Goal: Task Accomplishment & Management: Use online tool/utility

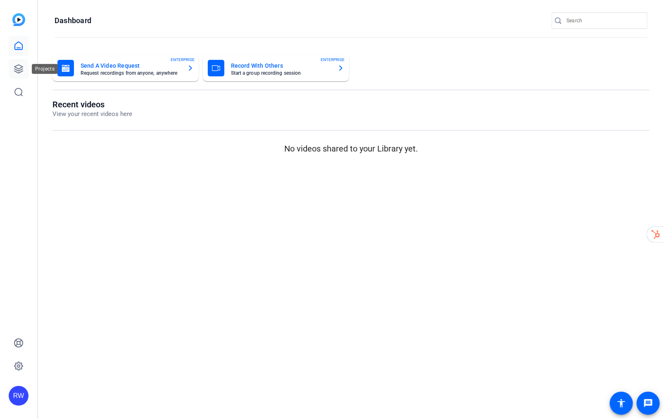
click at [17, 68] on icon at bounding box center [18, 69] width 8 height 8
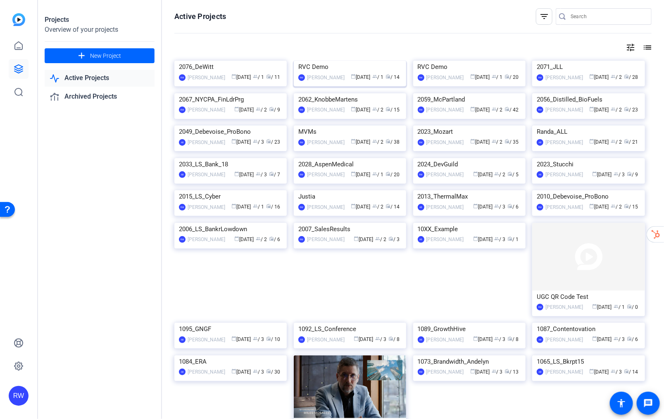
click at [356, 61] on img at bounding box center [350, 61] width 112 height 0
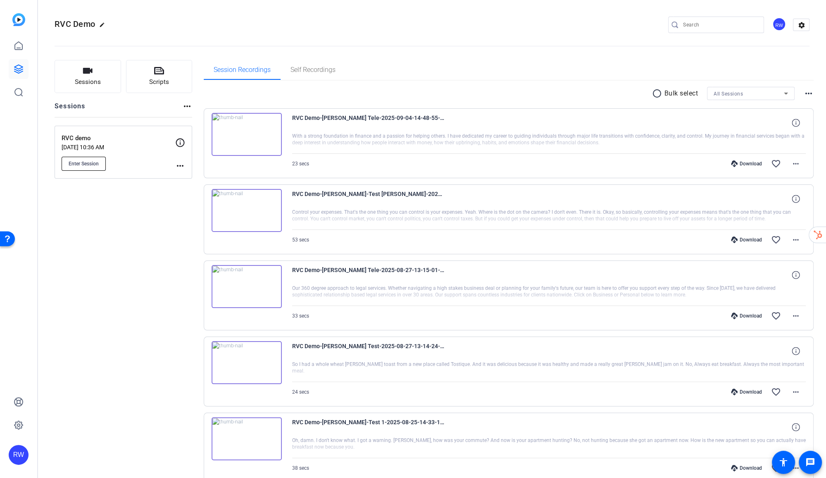
click at [90, 160] on span "Enter Session" at bounding box center [84, 163] width 30 height 7
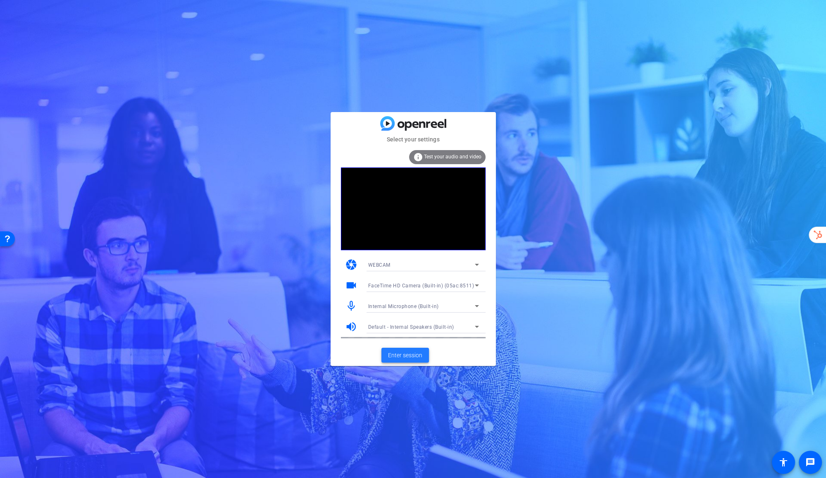
click at [404, 359] on span "Enter session" at bounding box center [405, 355] width 34 height 9
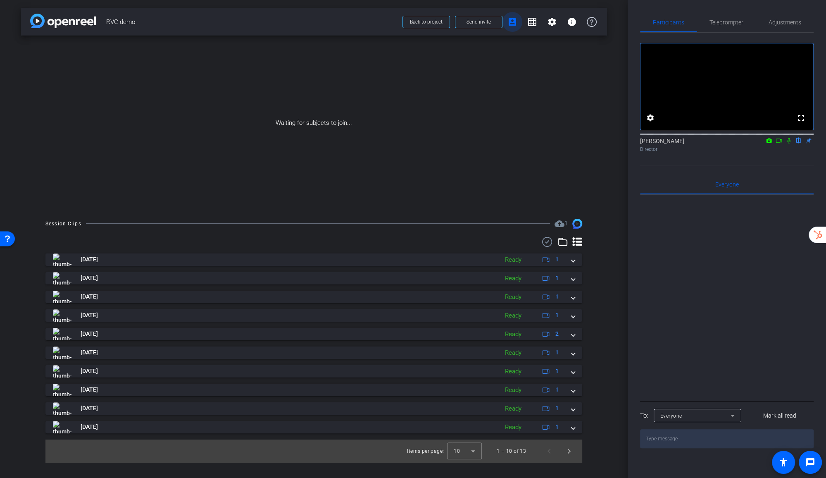
click at [514, 23] on mat-icon "account_box" at bounding box center [512, 22] width 10 height 10
click at [511, 21] on mat-icon "account_box" at bounding box center [512, 22] width 10 height 10
click at [479, 21] on span "Send invite" at bounding box center [478, 22] width 24 height 7
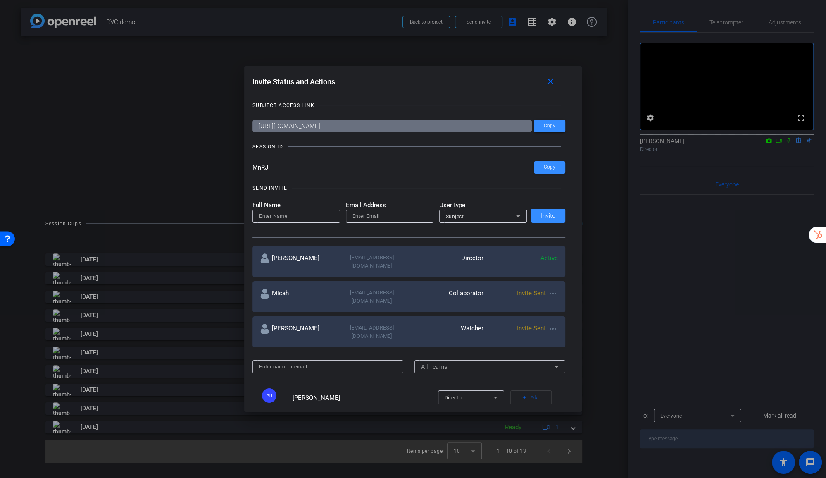
drag, startPoint x: 279, startPoint y: 166, endPoint x: 236, endPoint y: 166, distance: 42.5
click at [236, 166] on div "Invite Status and Actions close SUBJECT ACCESS LINK [URL][DOMAIN_NAME] Copy SES…" at bounding box center [413, 239] width 826 height 478
click at [346, 165] on input "MnRJ" at bounding box center [392, 167] width 281 height 12
click at [722, 25] on div at bounding box center [413, 239] width 826 height 478
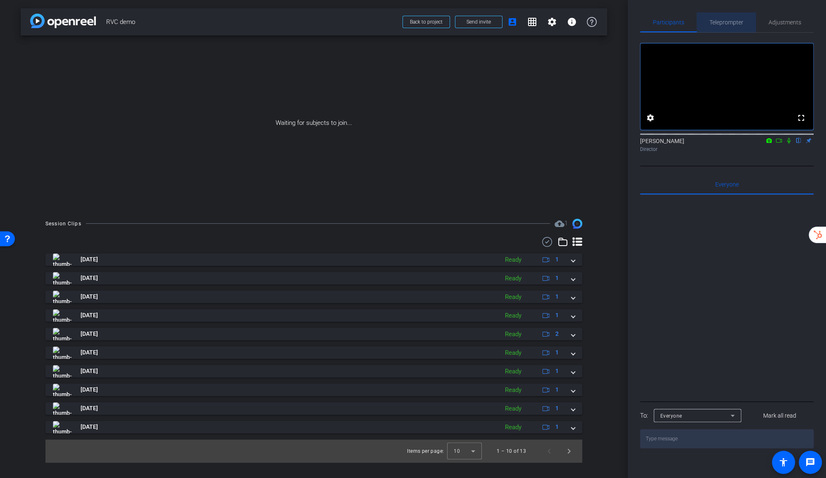
click at [722, 26] on span "Teleprompter" at bounding box center [726, 22] width 34 height 20
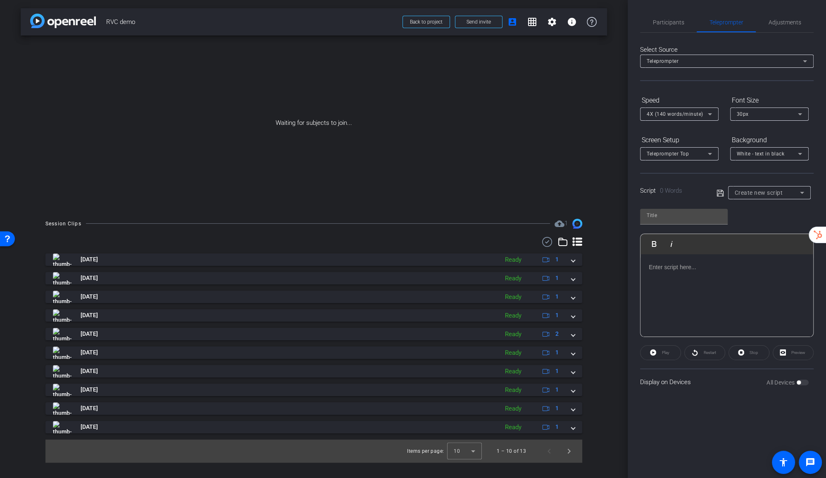
click at [665, 273] on div at bounding box center [726, 295] width 173 height 83
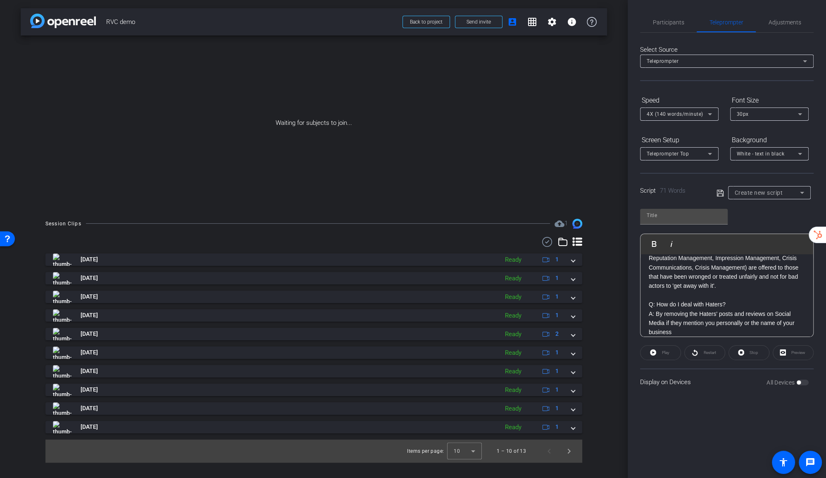
click at [665, 273] on div "Q: Who Does Rsquare Media Serve? A: Rsquare Media's Reputation Repair services …" at bounding box center [726, 286] width 173 height 118
click at [675, 206] on div "Play Play from this location Play Selected Play and display the selected text o…" at bounding box center [726, 269] width 173 height 134
click at [673, 210] on input "text" at bounding box center [683, 215] width 74 height 10
type input "Rajiv"
click at [717, 194] on icon at bounding box center [719, 192] width 7 height 7
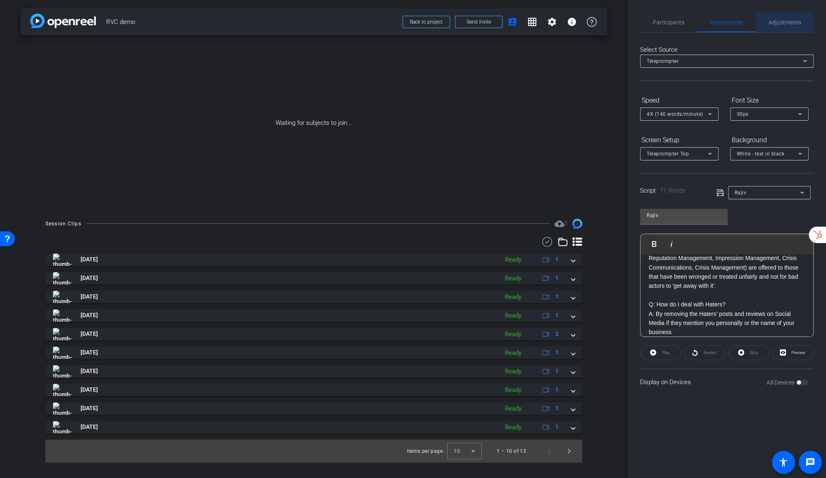
click at [788, 23] on span "Adjustments" at bounding box center [784, 22] width 33 height 6
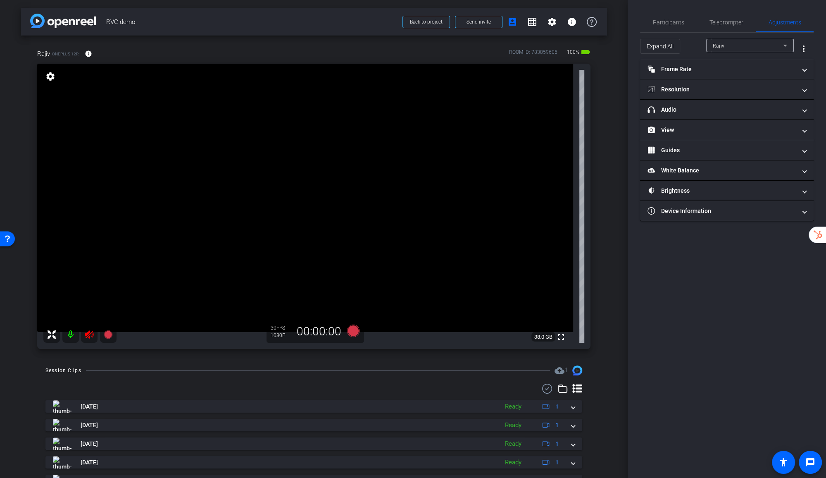
click at [89, 337] on icon at bounding box center [89, 334] width 9 height 8
click at [675, 25] on span "Participants" at bounding box center [668, 22] width 31 height 6
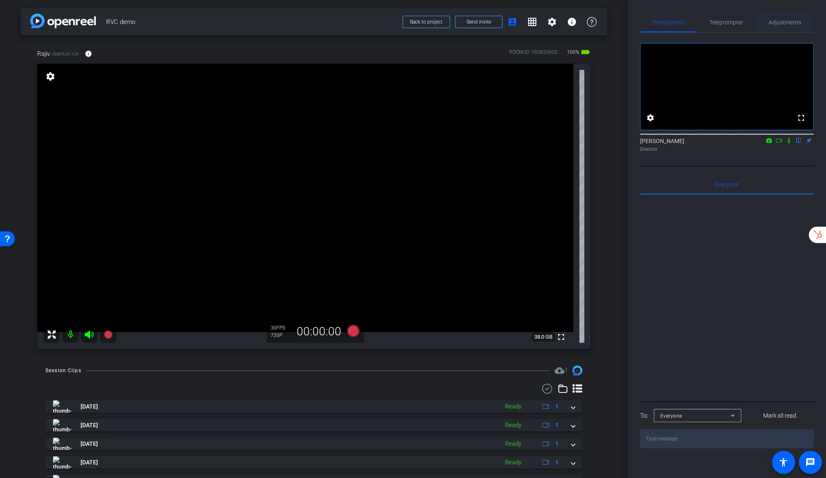
click at [776, 25] on span "Adjustments" at bounding box center [784, 22] width 33 height 6
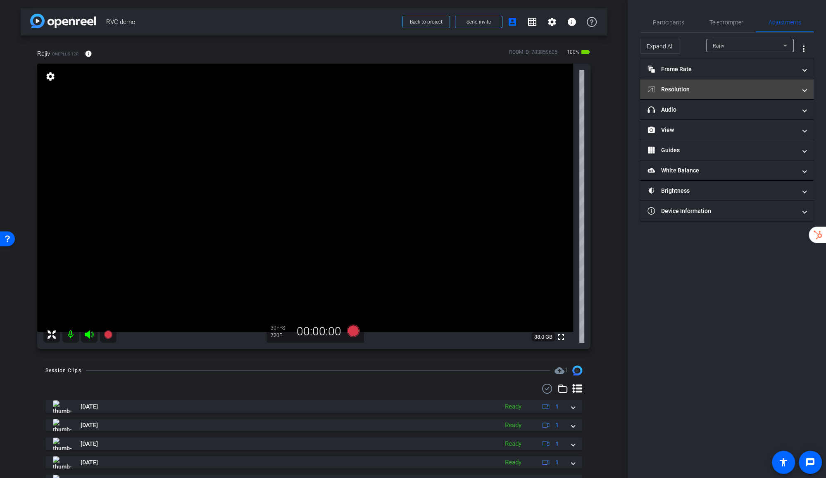
click at [719, 93] on mat-expansion-panel-header "Resolution" at bounding box center [726, 89] width 173 height 20
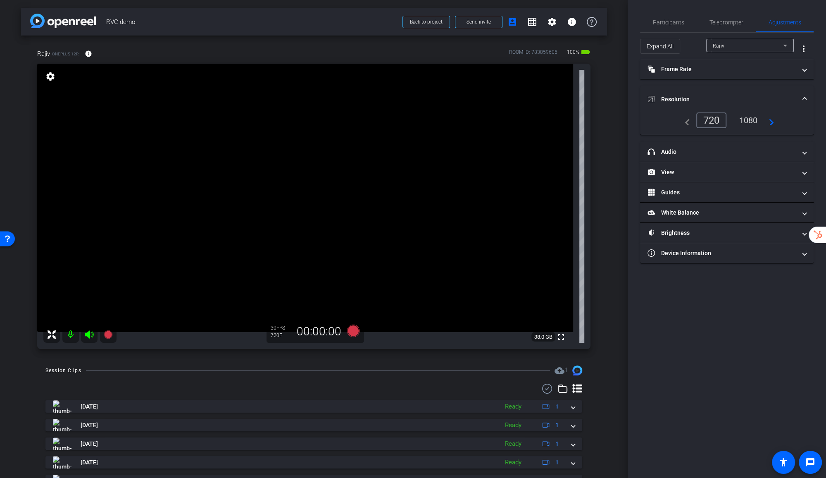
click at [749, 120] on div "1080" at bounding box center [747, 120] width 31 height 14
click at [708, 188] on mat-panel-title "Guides" at bounding box center [721, 192] width 149 height 9
click at [718, 218] on span "Enable Guides" at bounding box center [726, 222] width 29 height 12
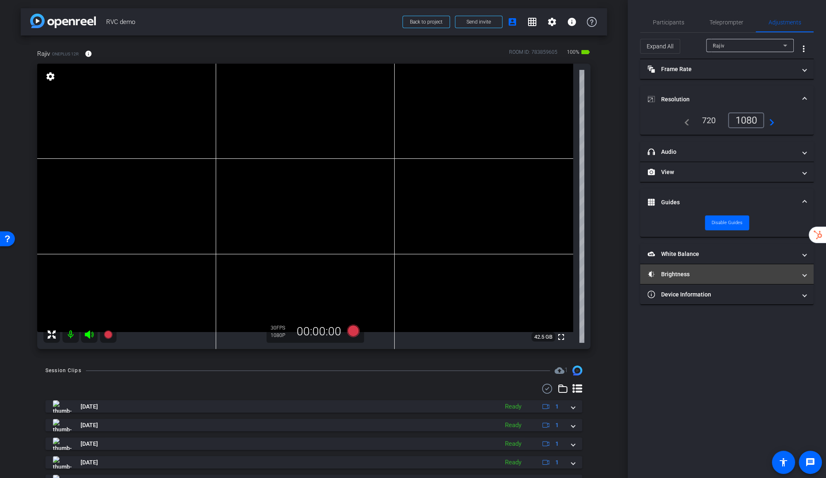
click at [689, 277] on mat-expansion-panel-header "Brightness" at bounding box center [726, 274] width 173 height 20
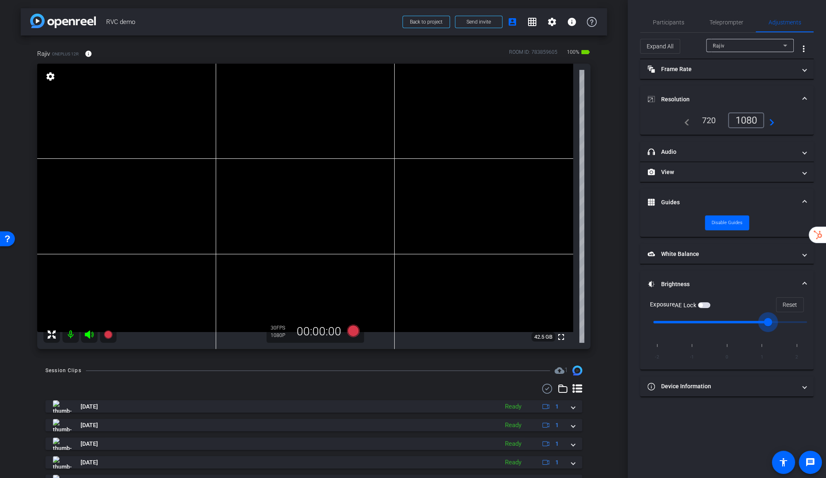
click at [764, 320] on input "range" at bounding box center [729, 322] width 171 height 18
click at [250, 173] on video at bounding box center [305, 198] width 536 height 268
click at [728, 176] on mat-expansion-panel-header "View" at bounding box center [726, 172] width 173 height 20
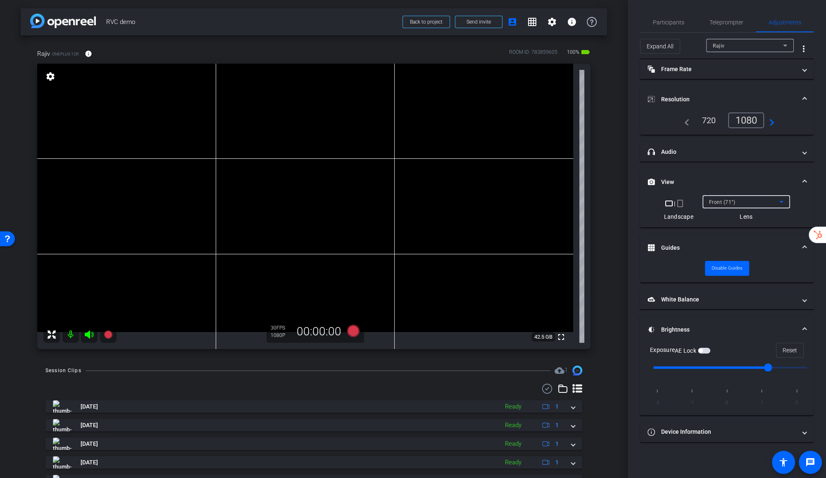
click at [734, 198] on div "Front (71°)" at bounding box center [744, 202] width 70 height 10
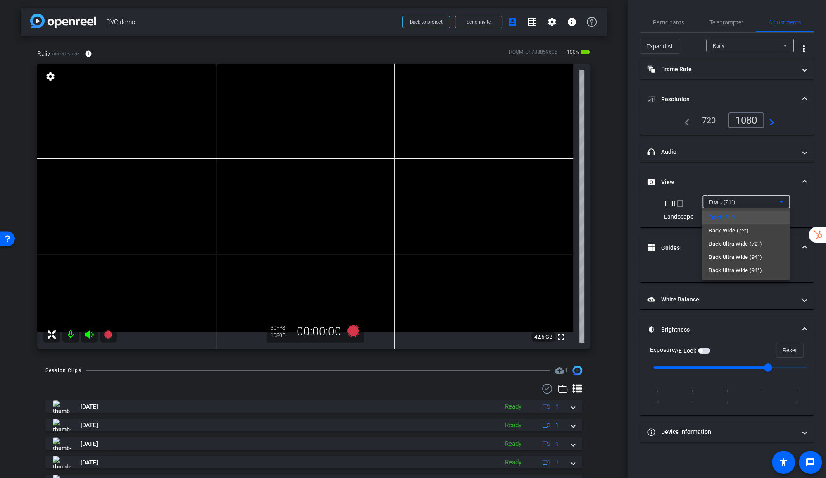
click at [722, 244] on span "Back Ultra Wide (72°)" at bounding box center [734, 244] width 53 height 10
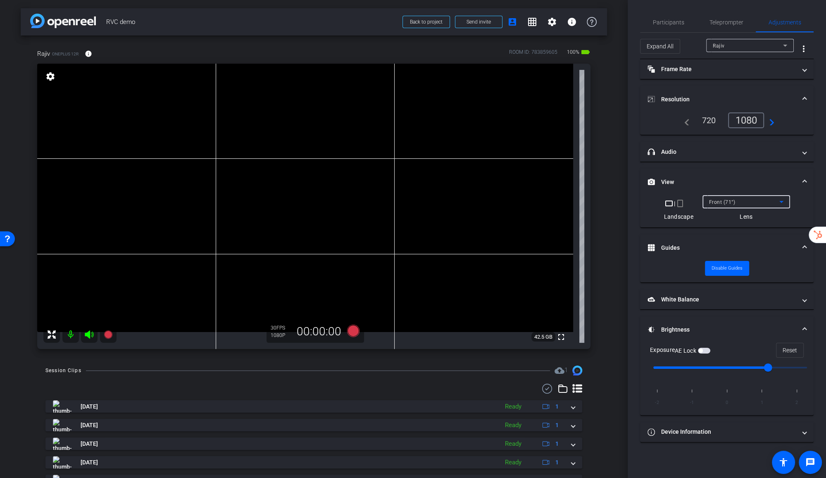
type input "0"
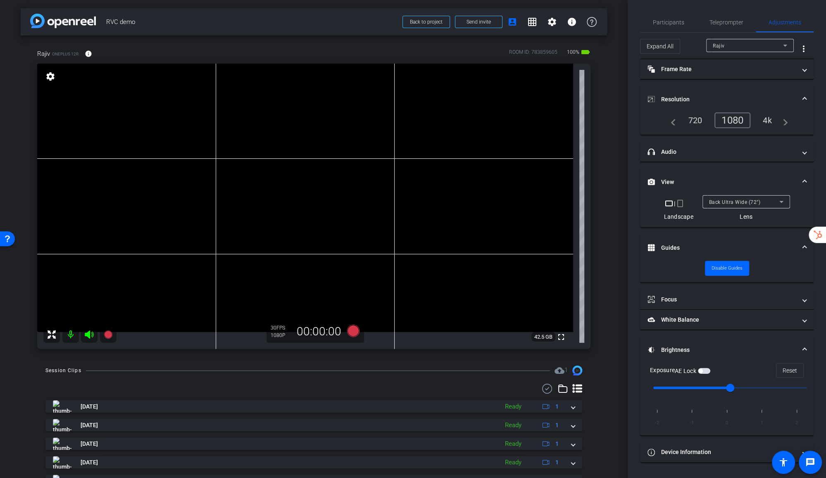
click at [768, 119] on div "4k" at bounding box center [766, 120] width 21 height 14
click at [355, 327] on icon at bounding box center [353, 330] width 12 height 12
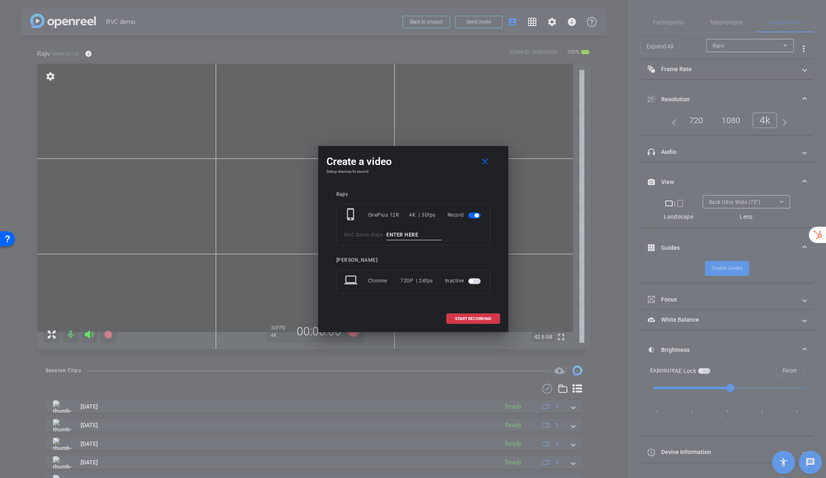
click at [413, 236] on input at bounding box center [413, 235] width 55 height 10
type input "Rajiv Test"
drag, startPoint x: 407, startPoint y: 155, endPoint x: 435, endPoint y: 162, distance: 29.3
click at [435, 162] on div "Create a video close" at bounding box center [412, 161] width 173 height 15
click at [407, 239] on input "Rajiv Test" at bounding box center [413, 235] width 55 height 10
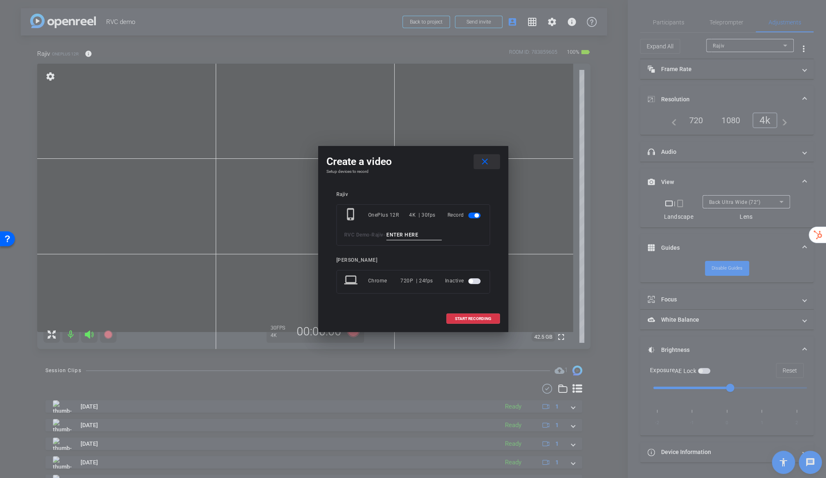
click at [487, 164] on mat-icon "close" at bounding box center [485, 162] width 10 height 10
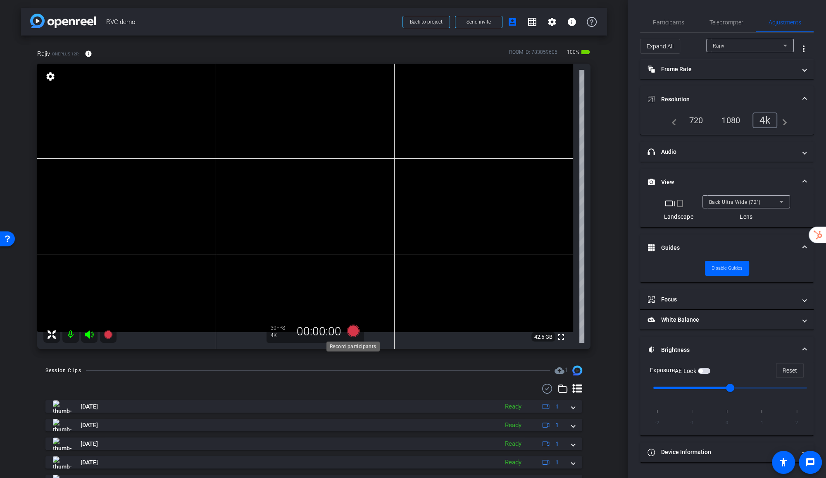
click at [349, 331] on icon at bounding box center [353, 330] width 12 height 12
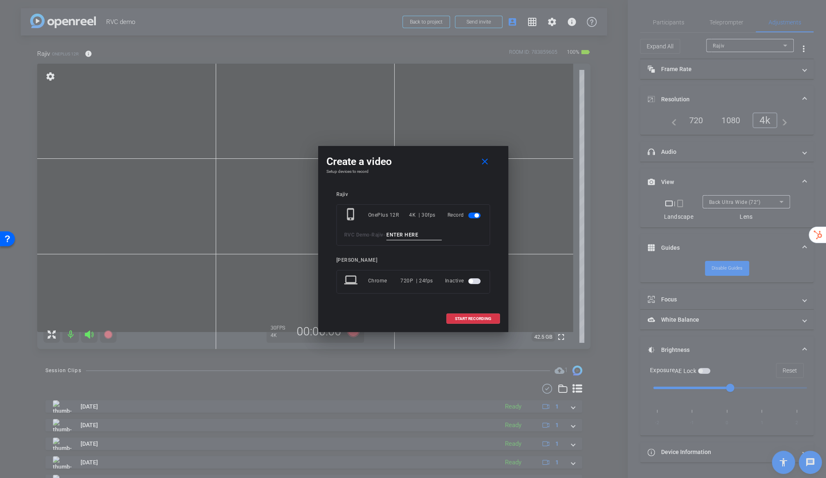
click at [399, 233] on input at bounding box center [413, 235] width 55 height 10
paste input "Rajiv Test"
type input "Rajiv Test"
click at [474, 314] on span at bounding box center [473, 319] width 53 height 20
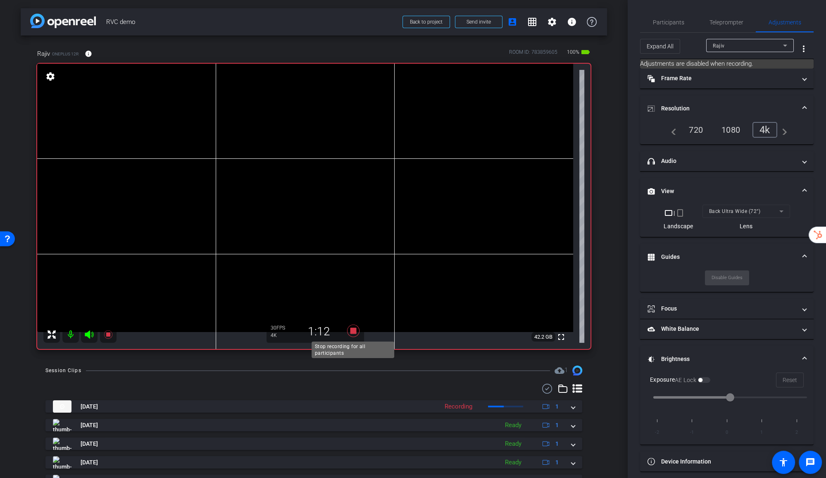
click at [352, 330] on icon at bounding box center [353, 330] width 12 height 12
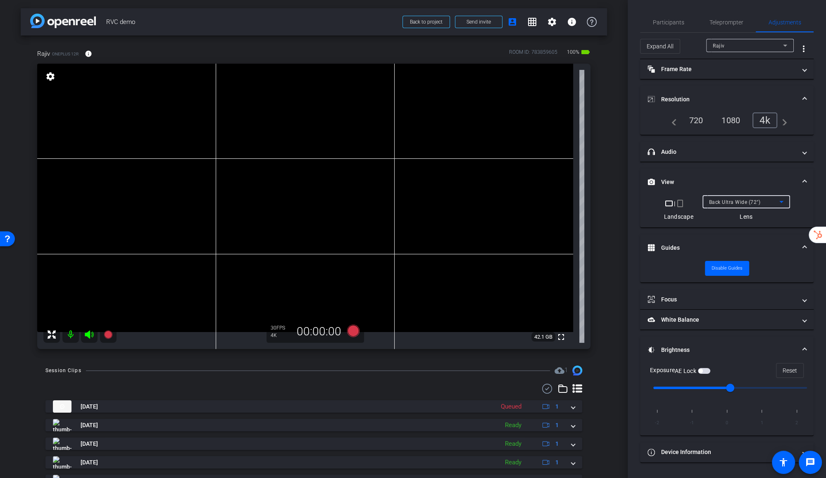
click at [723, 197] on div "Back Ultra Wide (72°)" at bounding box center [744, 202] width 70 height 10
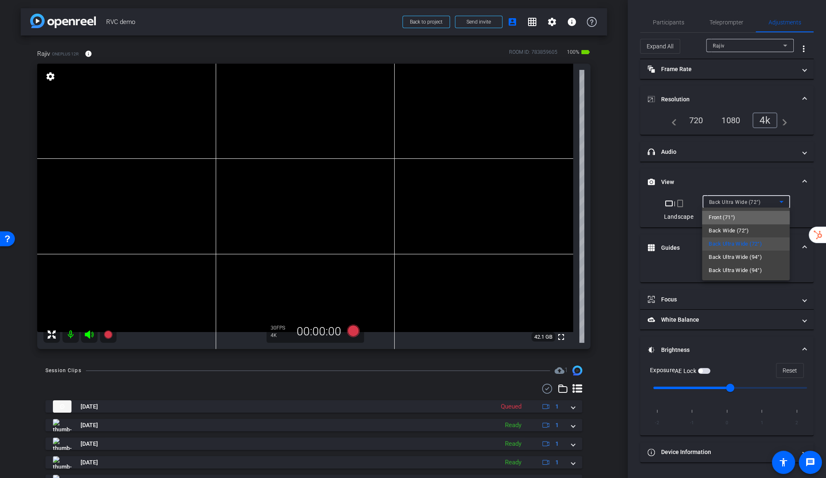
click at [719, 218] on span "Front (71°)" at bounding box center [721, 217] width 26 height 10
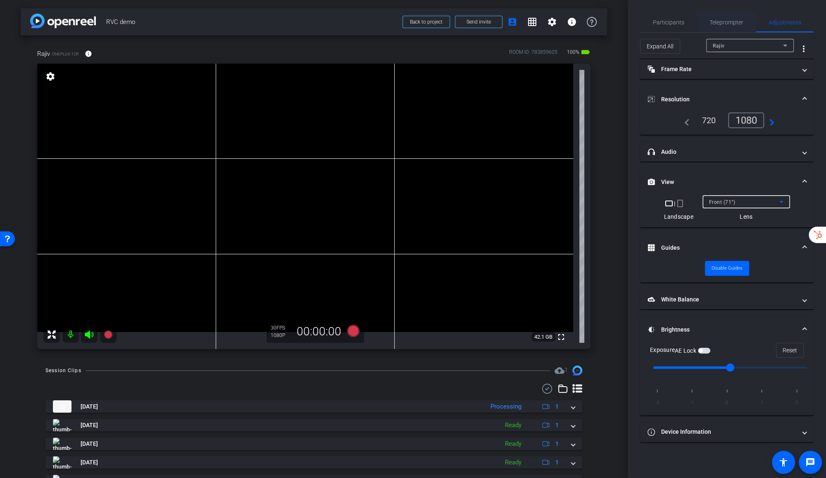
click at [732, 21] on span "Teleprompter" at bounding box center [726, 22] width 34 height 6
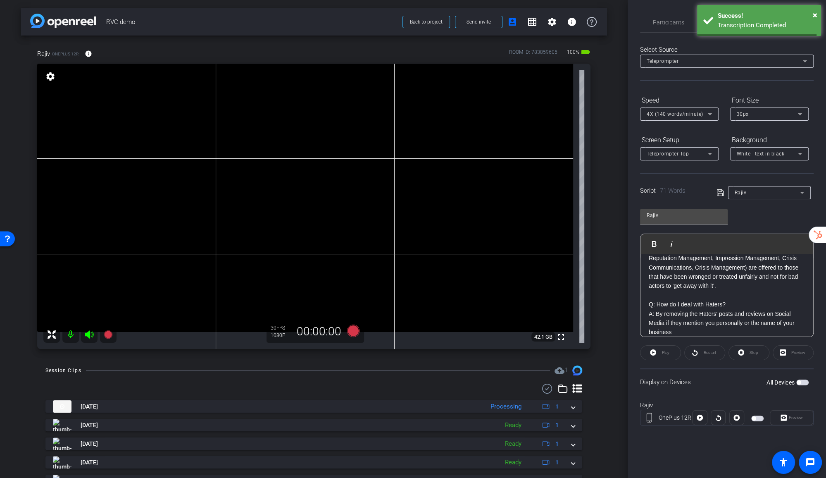
scroll to position [0, 0]
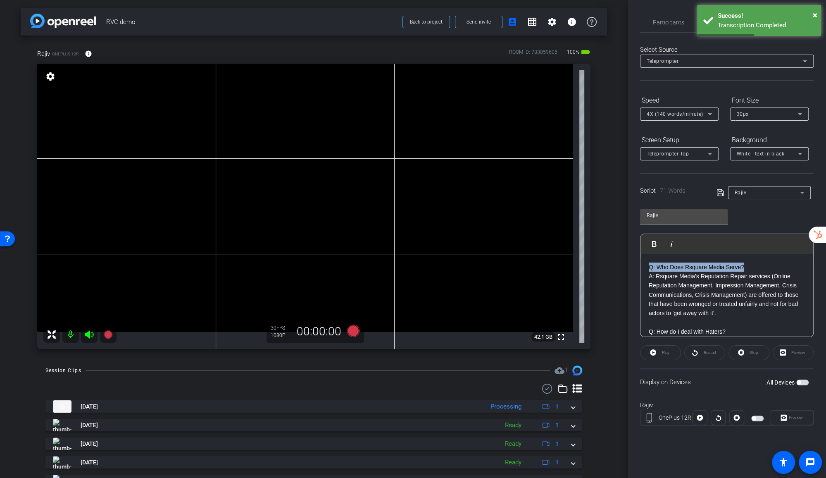
drag, startPoint x: 756, startPoint y: 268, endPoint x: 633, endPoint y: 263, distance: 122.8
click at [633, 263] on div "Participants Teleprompter Adjustments settings [PERSON_NAME] flip Director Ever…" at bounding box center [726, 239] width 198 height 478
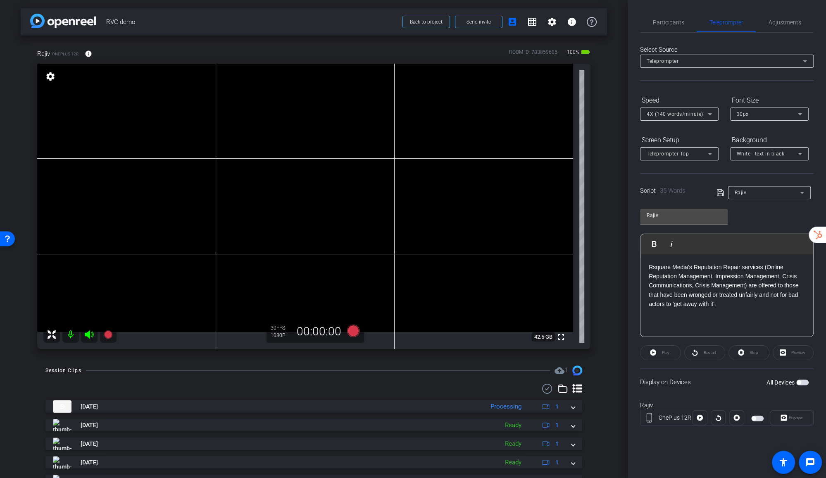
click at [718, 192] on icon at bounding box center [719, 192] width 7 height 7
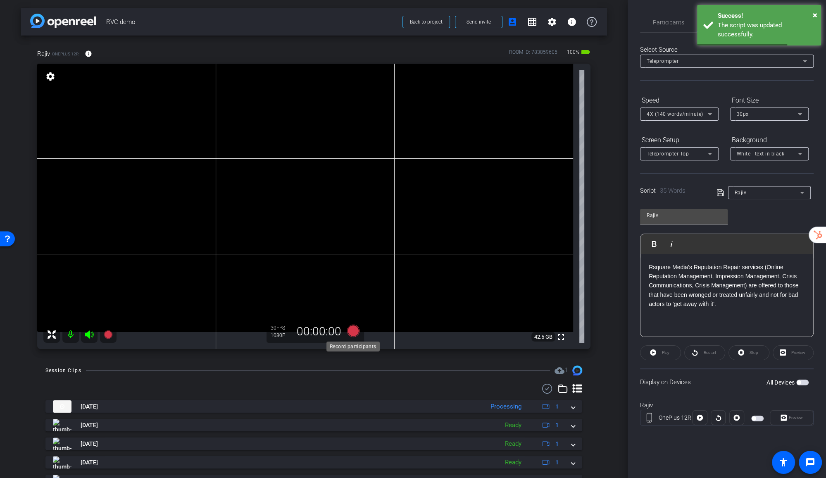
click at [356, 330] on icon at bounding box center [353, 330] width 12 height 12
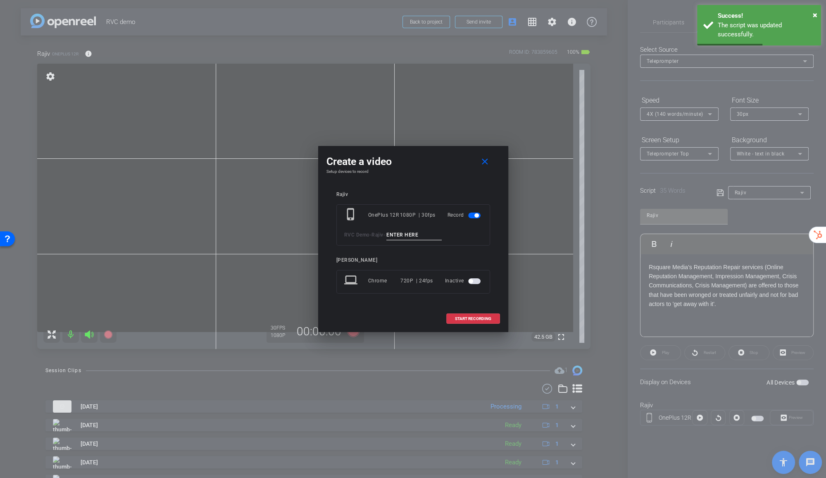
click at [426, 235] on input at bounding box center [413, 235] width 55 height 10
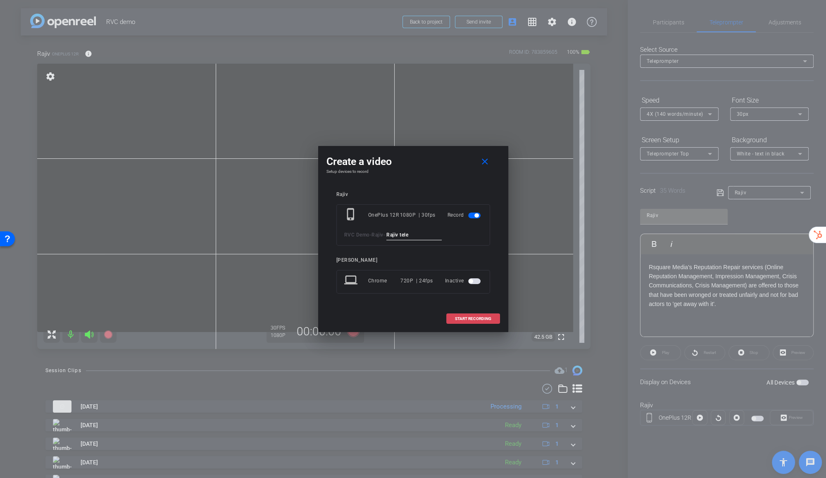
type input "Rajiv tele"
click at [487, 316] on span "START RECORDING" at bounding box center [473, 318] width 36 height 4
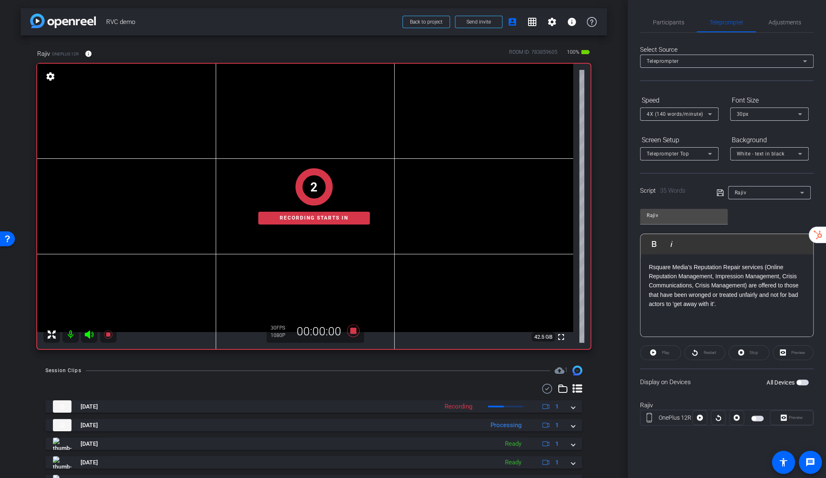
click at [758, 417] on span "button" at bounding box center [757, 418] width 12 height 6
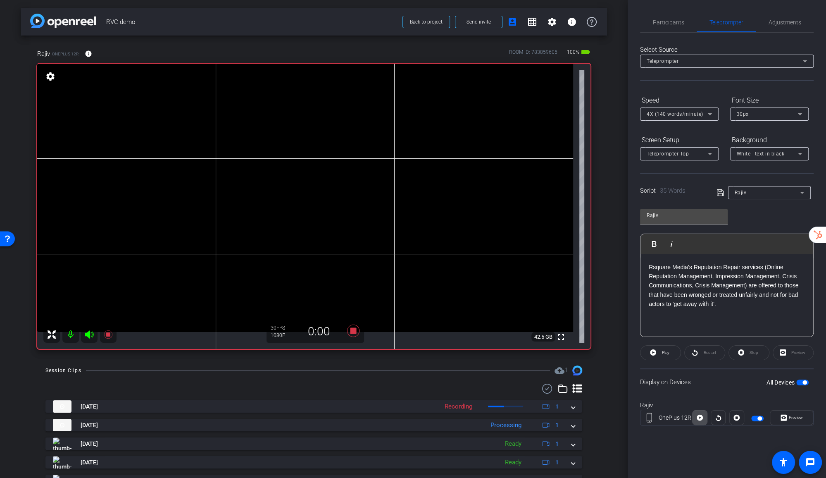
click at [700, 416] on icon at bounding box center [699, 417] width 6 height 6
click at [746, 352] on span at bounding box center [749, 352] width 40 height 20
click at [355, 332] on icon at bounding box center [353, 330] width 12 height 12
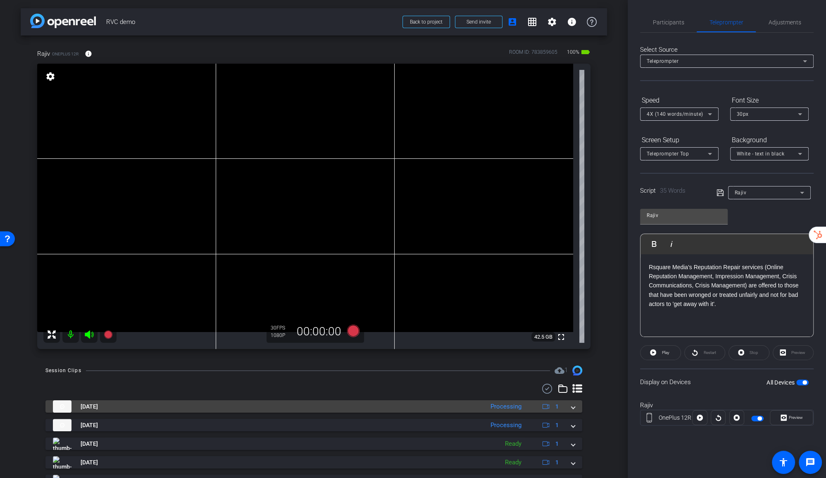
click at [570, 409] on div "[DATE] Processing 1" at bounding box center [312, 406] width 518 height 12
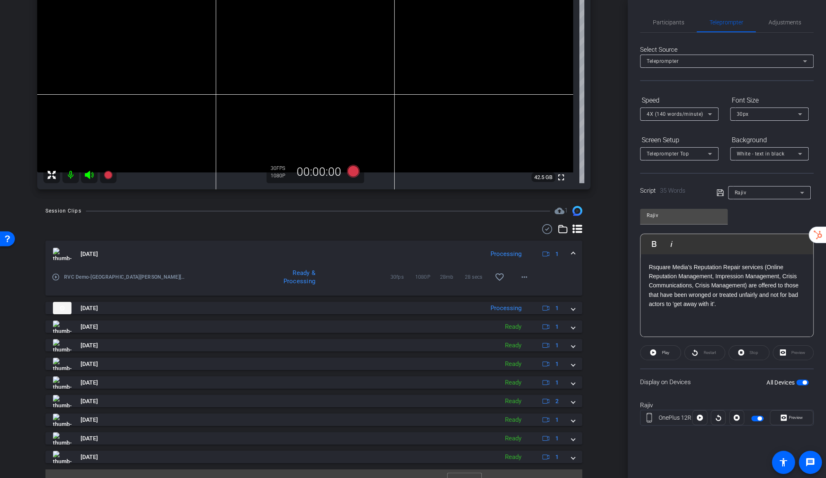
scroll to position [166, 0]
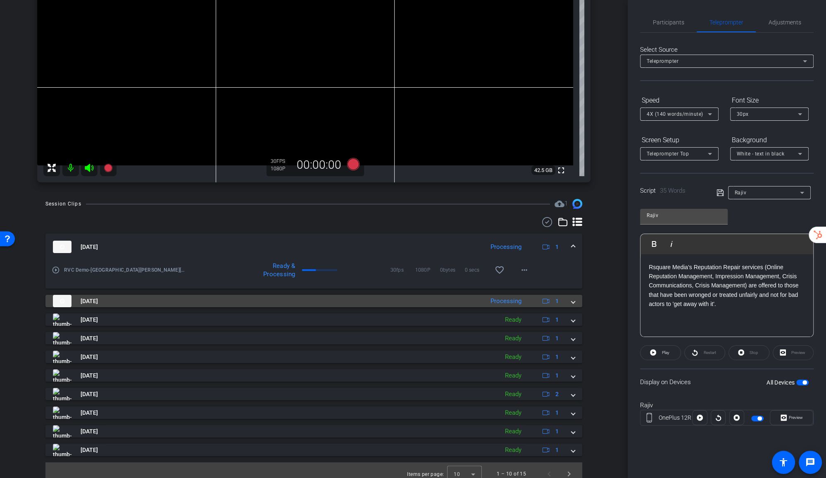
click at [574, 299] on span at bounding box center [572, 301] width 3 height 9
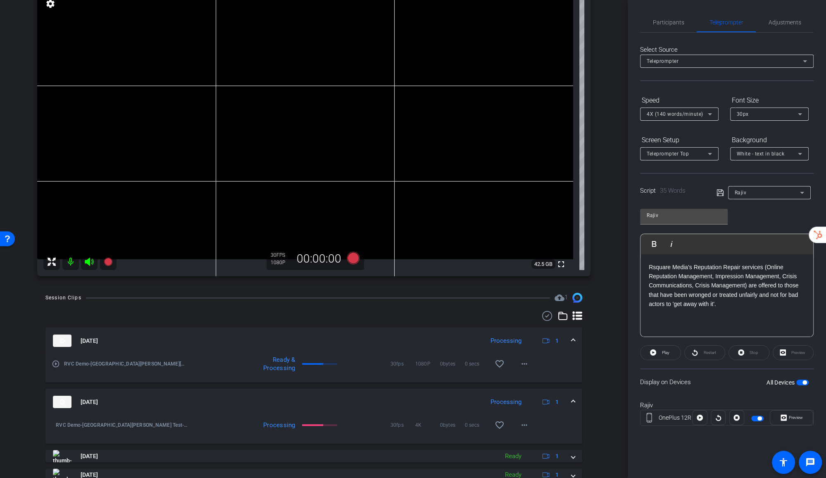
scroll to position [69, 0]
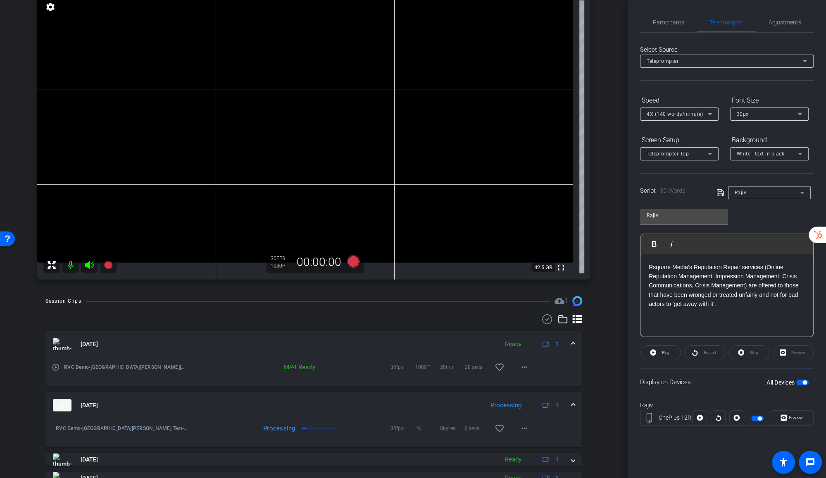
click at [56, 367] on mat-icon "play_circle_outline" at bounding box center [56, 367] width 8 height 8
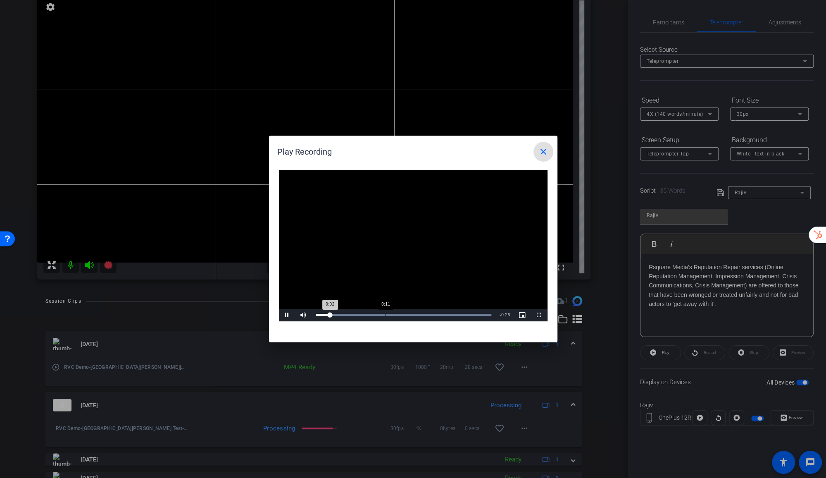
click at [385, 313] on div "Loaded : 100.00% 0:11 0:02" at bounding box center [404, 315] width 184 height 12
click at [70, 267] on div at bounding box center [413, 239] width 826 height 478
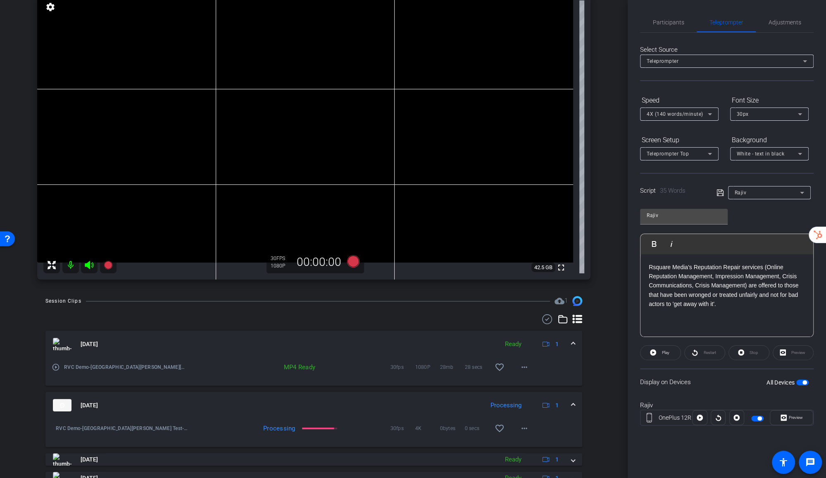
click at [70, 267] on mat-icon at bounding box center [70, 265] width 17 height 17
click at [69, 264] on mat-icon at bounding box center [70, 265] width 17 height 17
click at [56, 426] on mat-icon "play_circle_outline" at bounding box center [56, 428] width 8 height 8
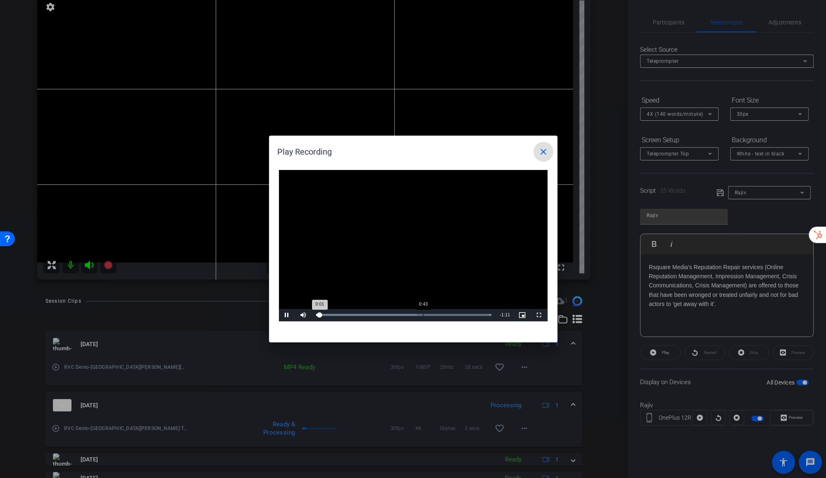
click at [423, 314] on div "Loaded : 100.00% 0:43 0:01" at bounding box center [404, 315] width 176 height 2
click at [288, 315] on span "Video Player" at bounding box center [287, 315] width 17 height 0
click at [543, 153] on mat-icon "close" at bounding box center [543, 152] width 10 height 10
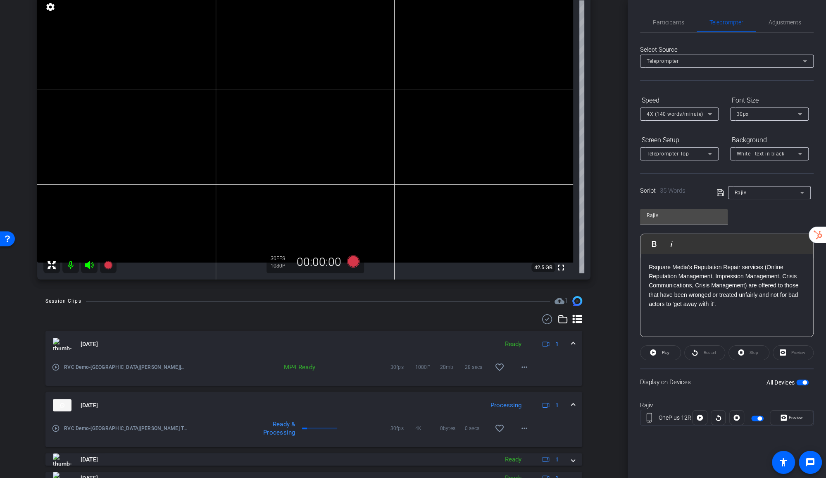
click at [285, 293] on div "arrow_back RVC demo Back to project Send invite account_box grid_on settings in…" at bounding box center [313, 170] width 627 height 478
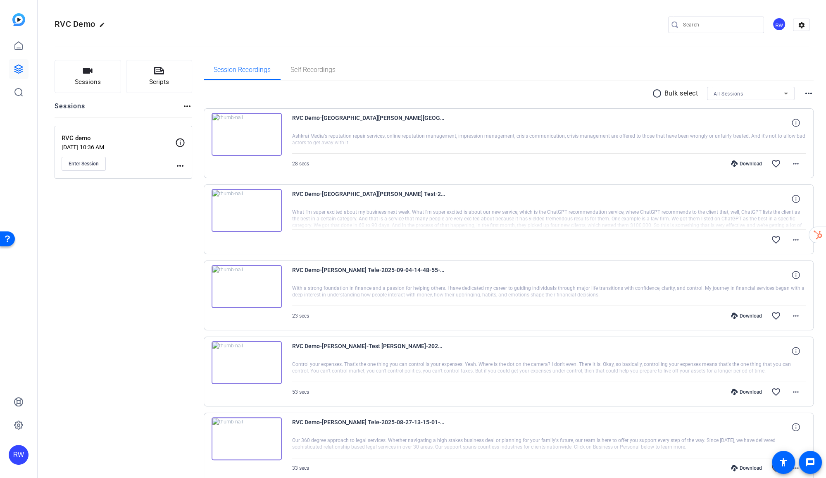
click at [752, 162] on div "Download" at bounding box center [746, 163] width 39 height 7
click at [792, 238] on mat-icon "more_horiz" at bounding box center [796, 240] width 10 height 10
click at [770, 257] on span "Download Original" at bounding box center [774, 256] width 50 height 10
